Goal: Navigation & Orientation: Find specific page/section

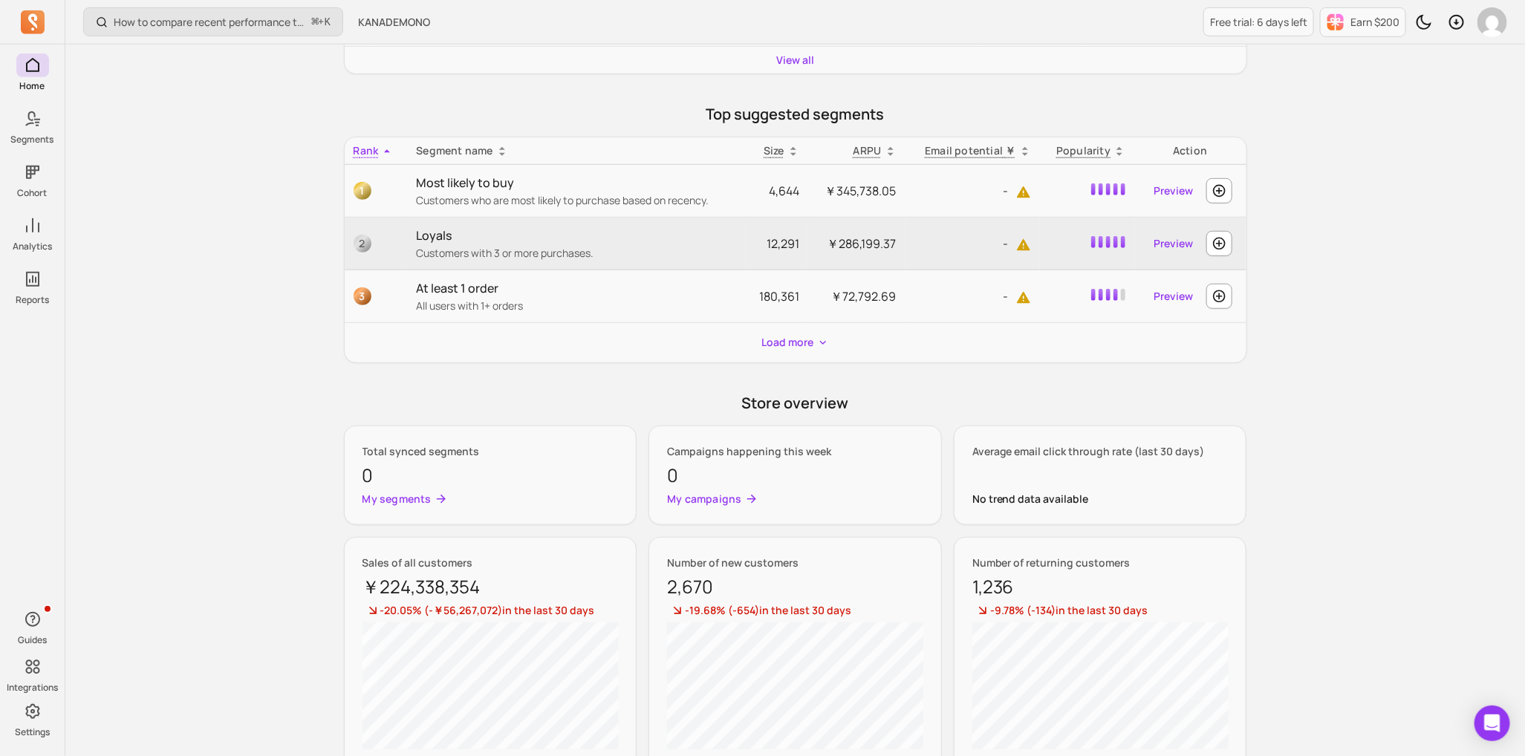
scroll to position [434, 0]
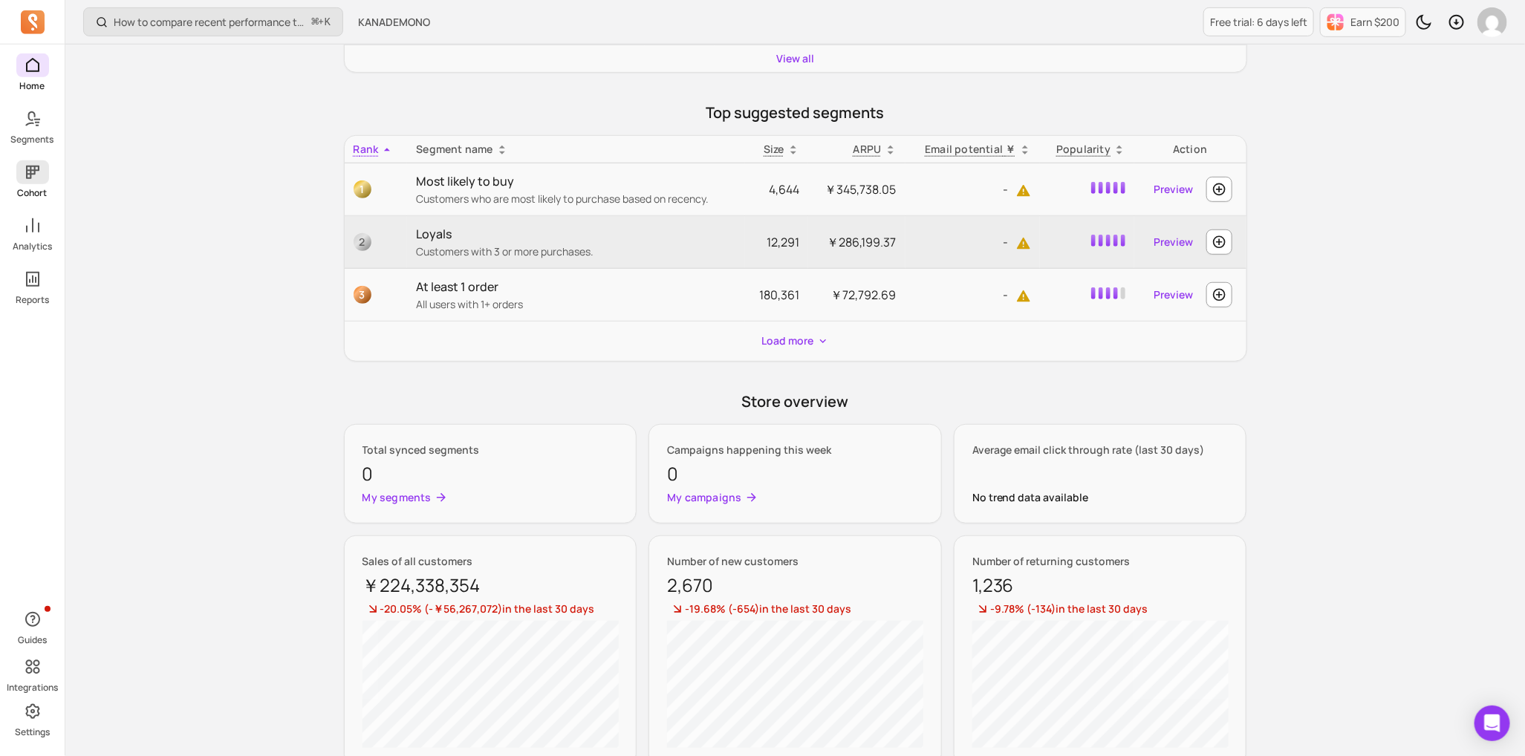
click at [39, 186] on link "Cohort" at bounding box center [32, 179] width 65 height 39
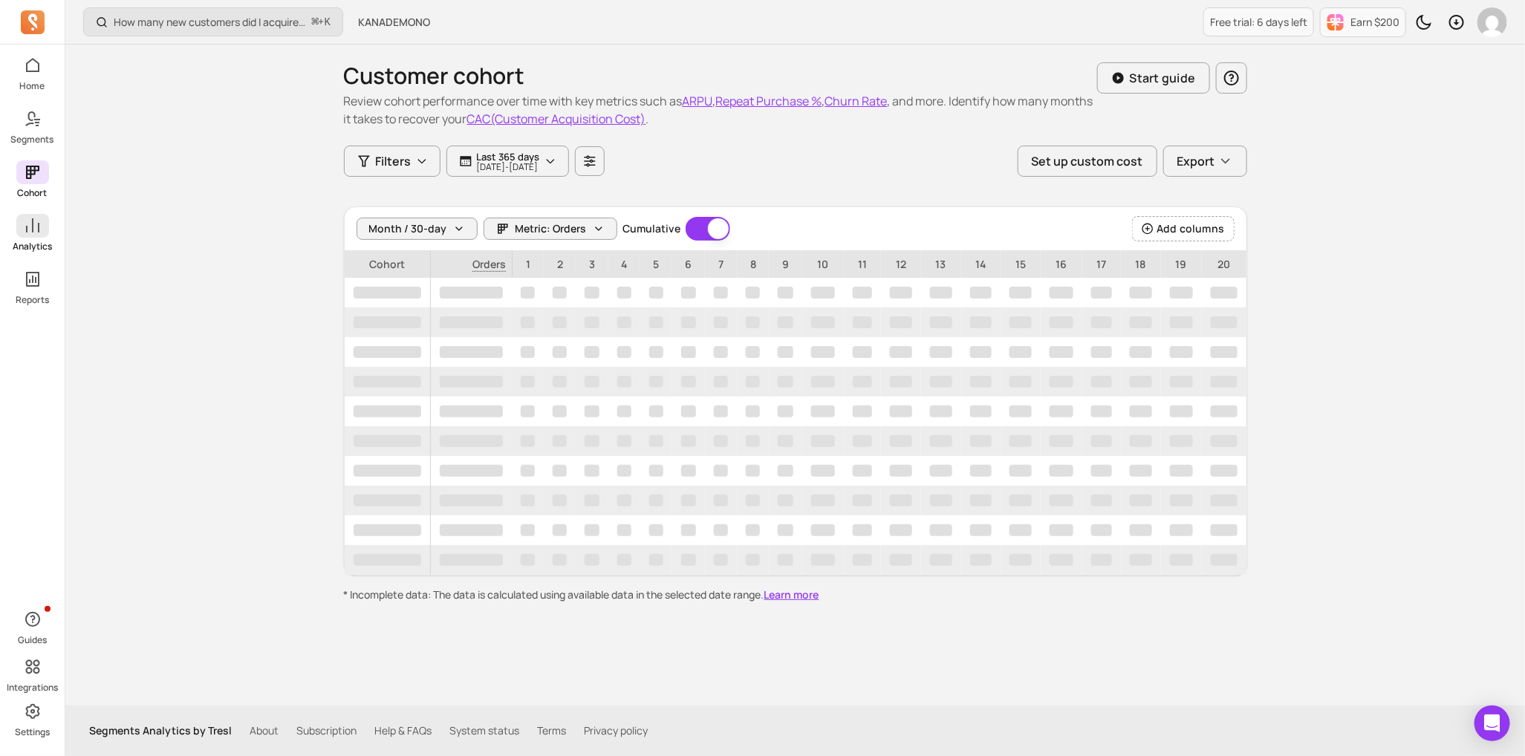
click at [17, 252] on p "Analytics" at bounding box center [32, 247] width 39 height 12
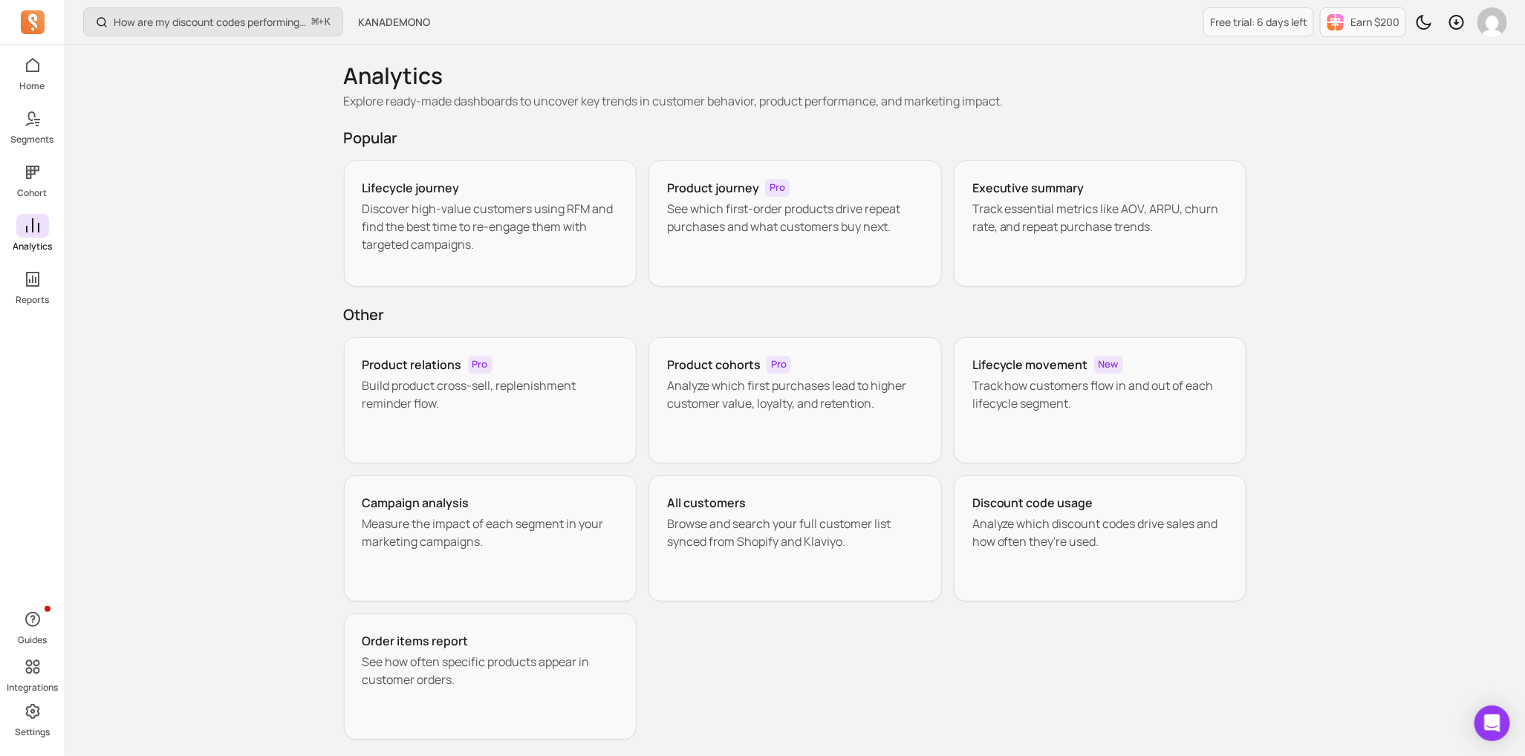
click at [40, 238] on link "Analytics" at bounding box center [32, 233] width 65 height 39
click at [35, 175] on icon at bounding box center [33, 172] width 18 height 18
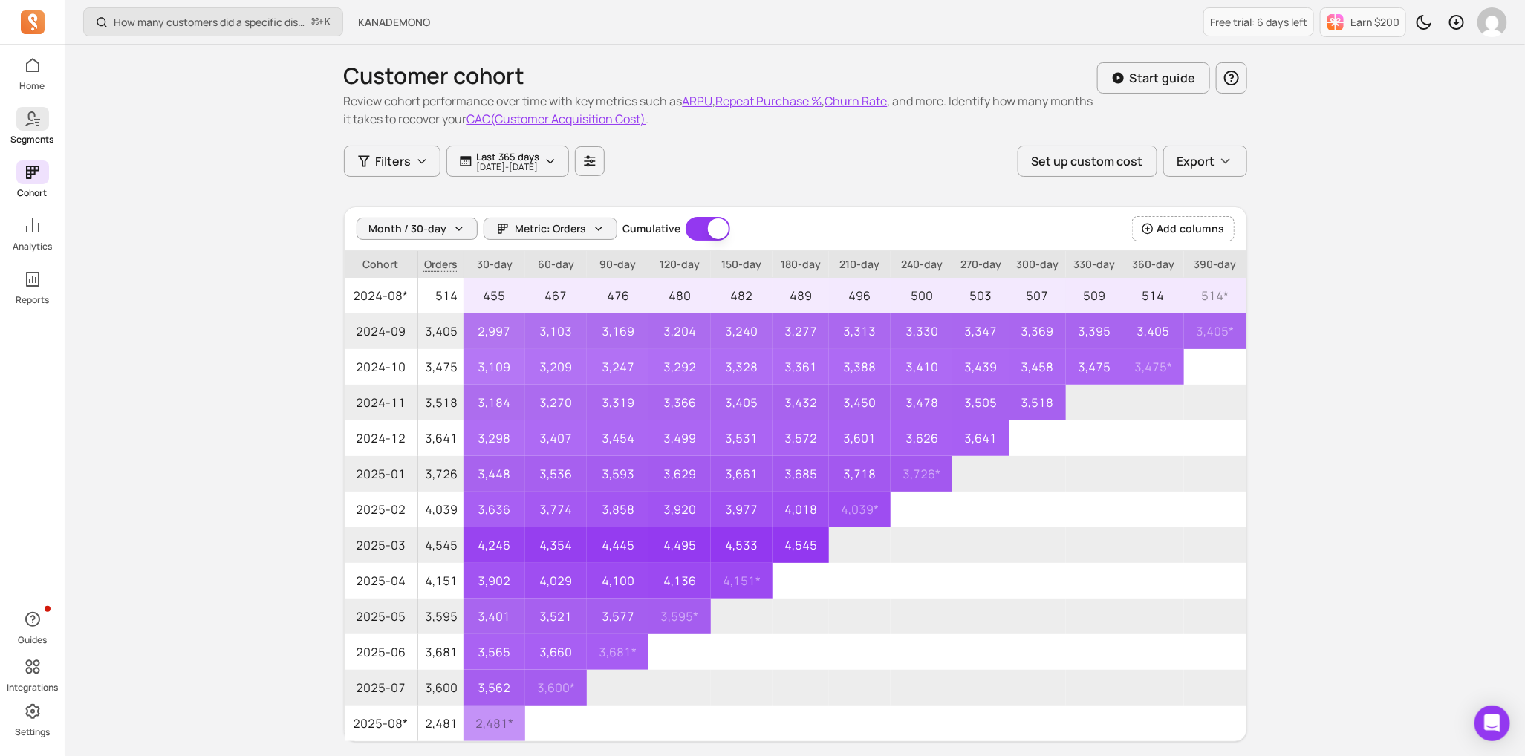
click at [33, 130] on span at bounding box center [32, 119] width 33 height 24
